Goal: Transaction & Acquisition: Purchase product/service

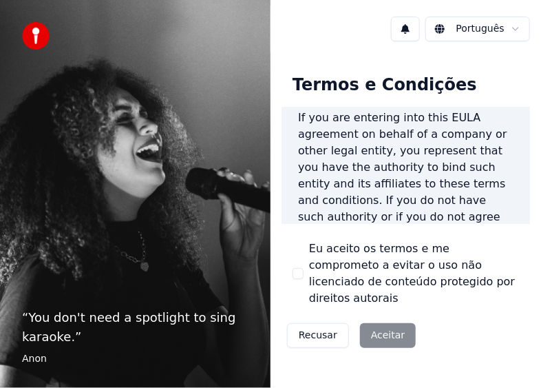
scroll to position [482, 0]
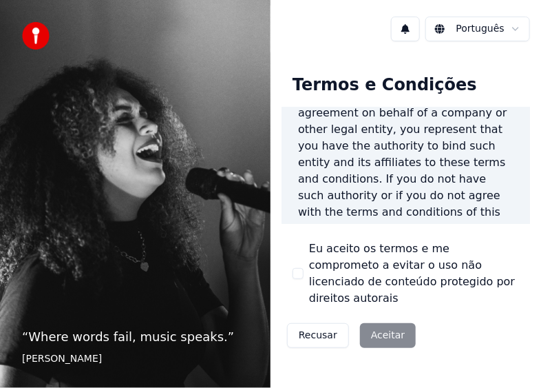
click at [298, 268] on button "Eu aceito os termos e me comprometo a evitar o uso não licenciado de conteúdo p…" at bounding box center [298, 273] width 11 height 11
click at [379, 323] on button "Aceitar" at bounding box center [388, 335] width 56 height 25
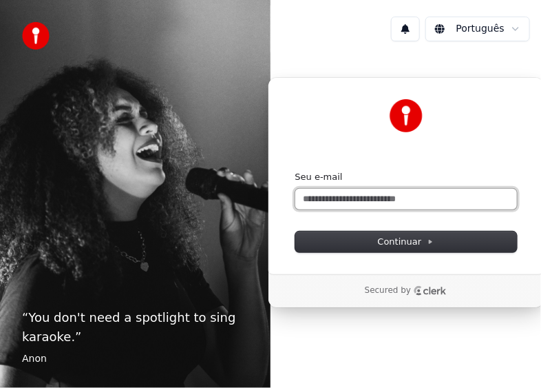
click at [394, 201] on input "Seu e-mail" at bounding box center [406, 199] width 222 height 21
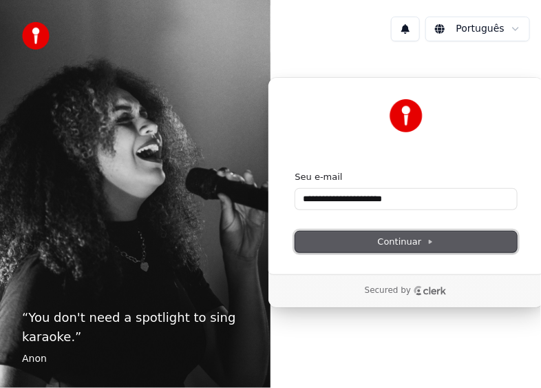
click at [394, 231] on button "Continuar" at bounding box center [406, 241] width 222 height 21
type input "**********"
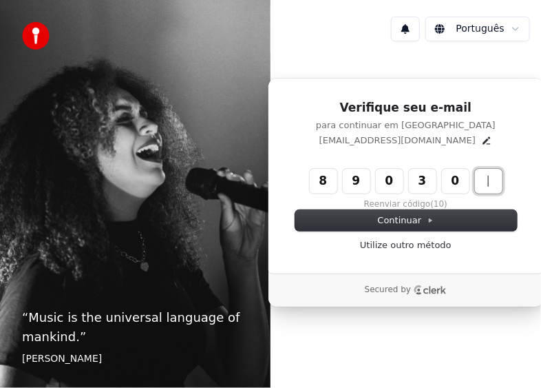
type input "******"
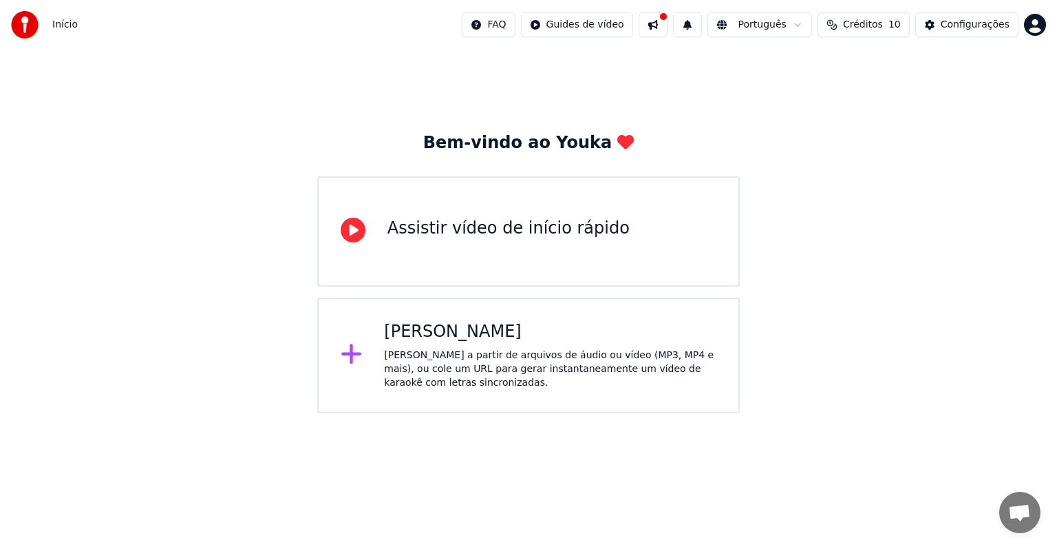
click at [490, 223] on div "Assistir vídeo de início rápido" at bounding box center [509, 229] width 242 height 22
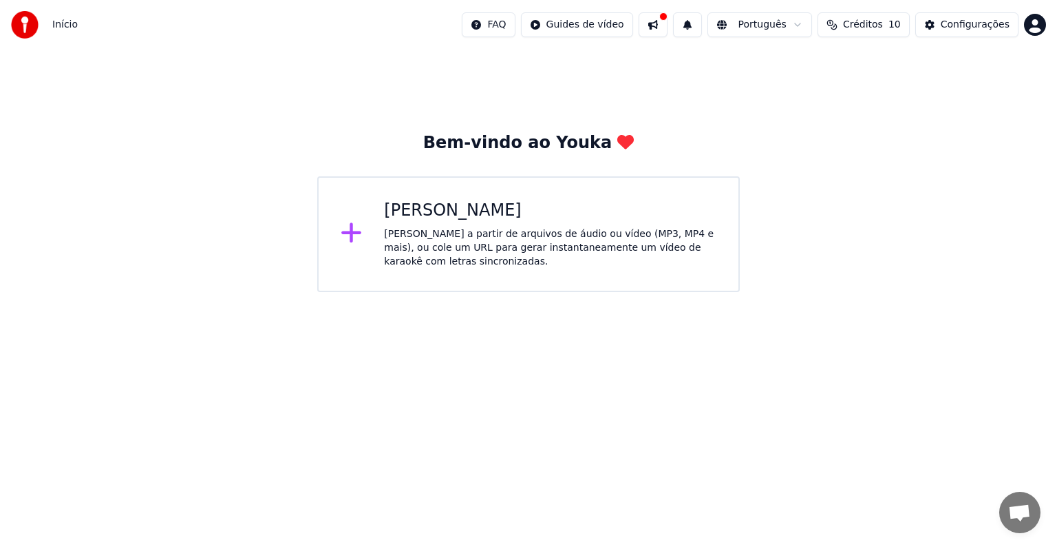
click at [60, 19] on span "Início" at bounding box center [64, 25] width 25 height 14
click at [23, 292] on html "Início FAQ Guides de vídeo Português Créditos 10 Configurações Bem-vindo ao You…" at bounding box center [528, 146] width 1057 height 292
click at [540, 33] on html "Início FAQ Guides de vídeo Português Créditos 10 Configurações Bem-vindo ao You…" at bounding box center [528, 146] width 1057 height 292
click at [540, 27] on html "Início FAQ Guides de vídeo Português Créditos 10 Configurações Bem-vindo ao You…" at bounding box center [528, 146] width 1057 height 292
click at [454, 231] on div "[PERSON_NAME] a partir de arquivos de áudio ou vídeo (MP3, MP4 e mais), ou cole…" at bounding box center [550, 247] width 333 height 41
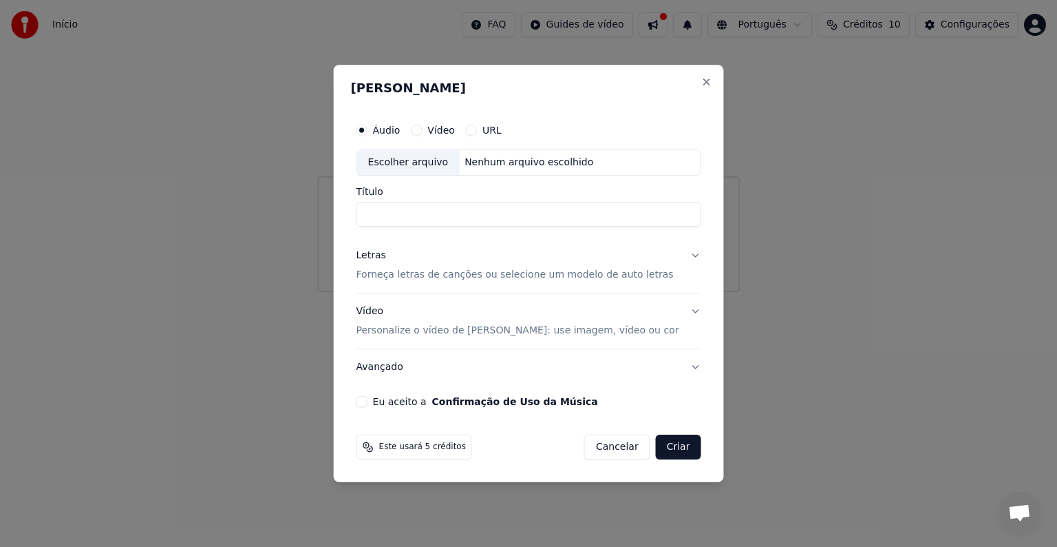
click at [540, 72] on div "[PERSON_NAME] Áudio Vídeo URL Escolher arquivo Nenhum arquivo escolhido Título …" at bounding box center [529, 273] width 390 height 417
click at [540, 76] on div "[PERSON_NAME] Áudio Vídeo URL Escolher arquivo Nenhum arquivo escolhido Título …" at bounding box center [529, 273] width 390 height 417
click at [540, 77] on button "Close" at bounding box center [706, 81] width 11 height 11
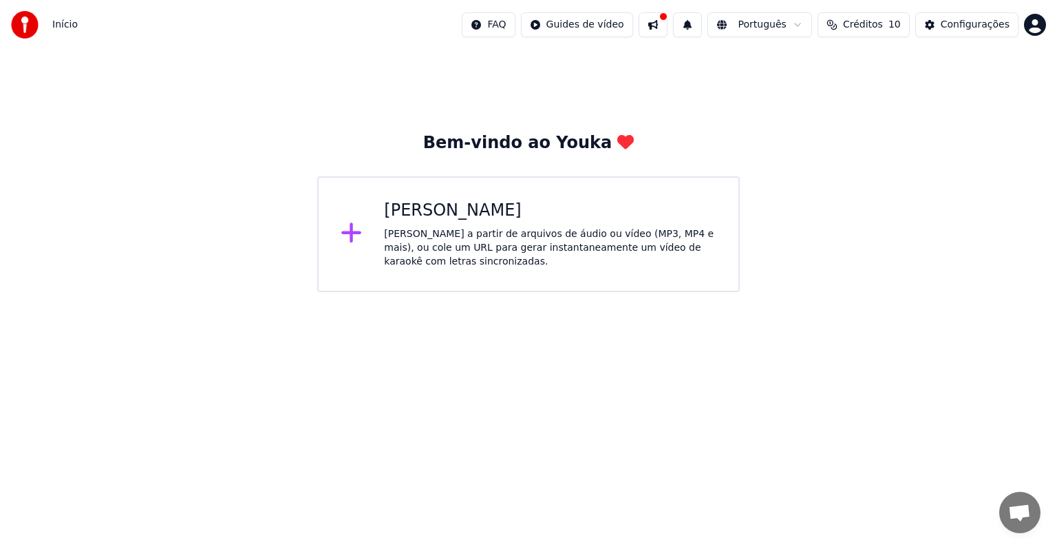
click at [540, 32] on button at bounding box center [653, 24] width 29 height 25
click at [489, 151] on div "Bem-vindo ao Youka" at bounding box center [528, 143] width 211 height 22
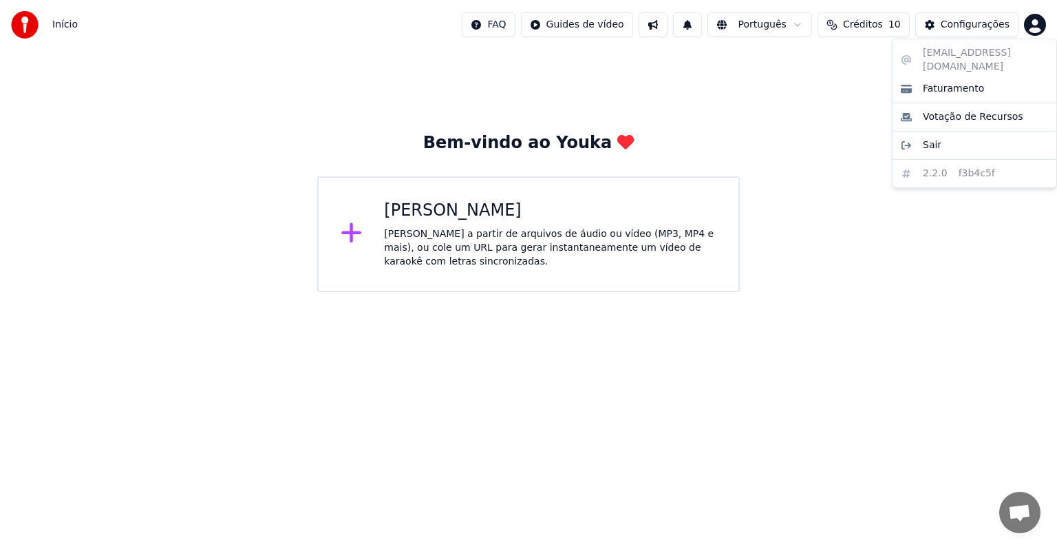
click at [1029, 24] on html "Início FAQ Guides de vídeo Português Créditos 10 Configurações Bem-vindo ao You…" at bounding box center [528, 146] width 1057 height 292
click at [721, 24] on html "Início FAQ Guides de vídeo Português Créditos 10 Configurações Bem-vindo ao You…" at bounding box center [528, 146] width 1057 height 292
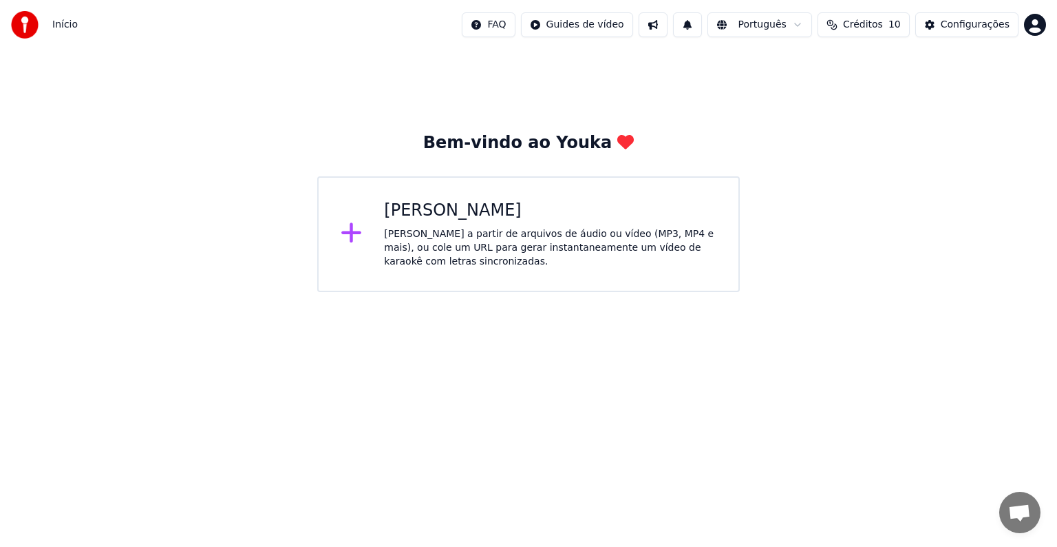
click at [54, 22] on span "Início" at bounding box center [64, 25] width 25 height 14
click at [17, 25] on img at bounding box center [25, 25] width 28 height 28
click at [827, 110] on div "Bem-vindo ao Youka Criar Karaokê Crie karaokê a partir de arquivos de áudio ou …" at bounding box center [528, 171] width 1057 height 242
click at [901, 25] on span "10" at bounding box center [895, 25] width 12 height 14
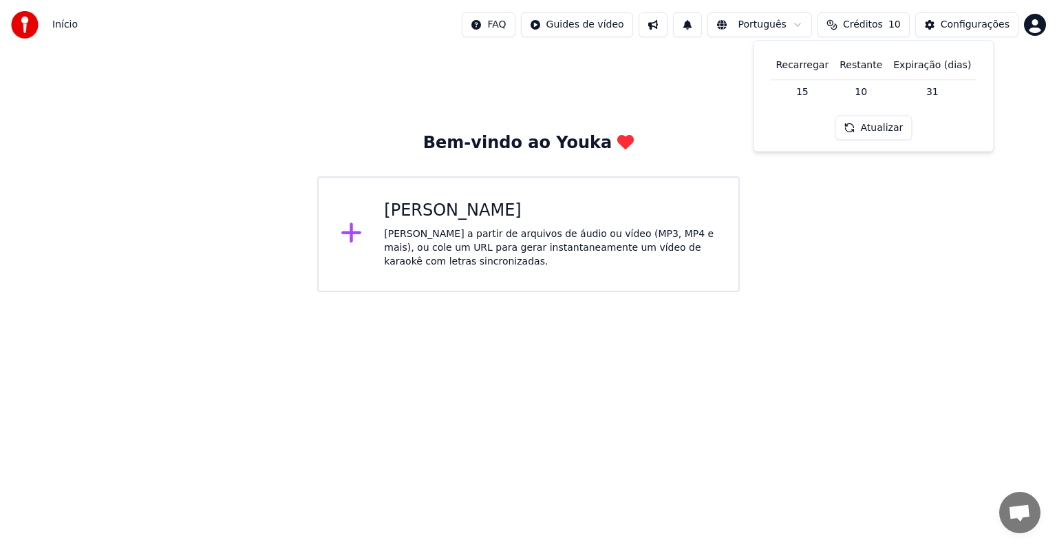
click at [883, 132] on button "Atualizar" at bounding box center [874, 128] width 77 height 25
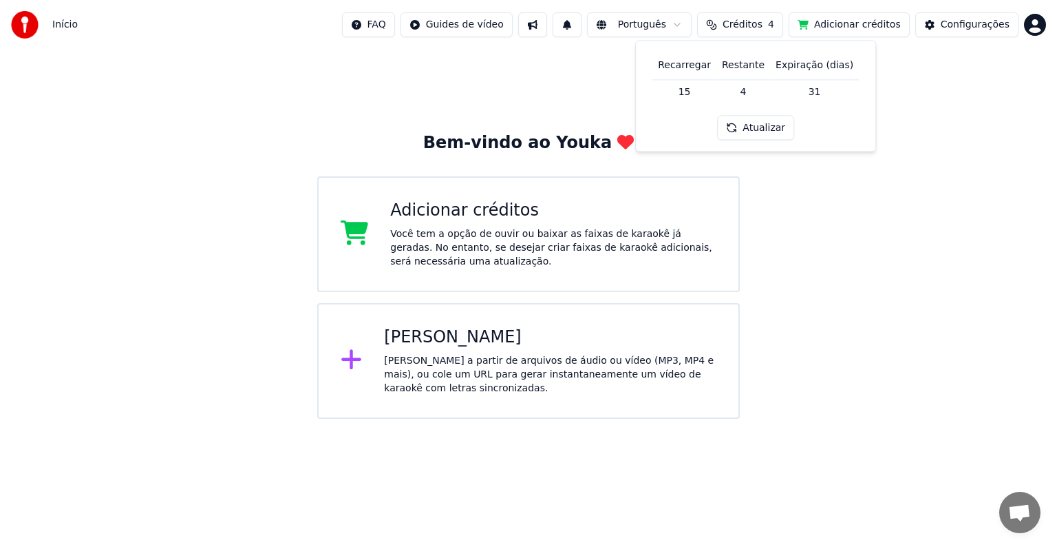
click at [888, 204] on div "Bem-vindo ao Youka Adicionar créditos Você tem a opção de ouvir ou baixar as fa…" at bounding box center [528, 234] width 1057 height 369
click at [640, 219] on div "Adicionar créditos" at bounding box center [553, 211] width 326 height 22
click at [1046, 18] on div "Início FAQ Guides de vídeo Português Créditos 4 Adicionar créditos Configurações" at bounding box center [528, 25] width 1057 height 50
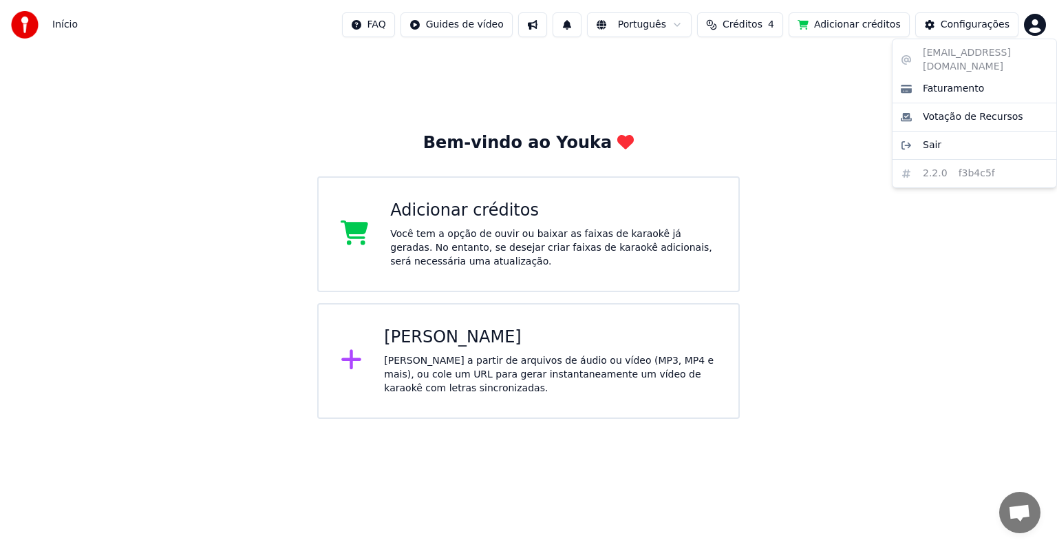
click at [1045, 18] on html "Início FAQ Guides de vídeo Português Créditos 4 Adicionar créditos Configuraçõe…" at bounding box center [528, 209] width 1057 height 419
click at [964, 110] on span "Votação de Recursos" at bounding box center [973, 117] width 101 height 14
